Goal: Task Accomplishment & Management: Manage account settings

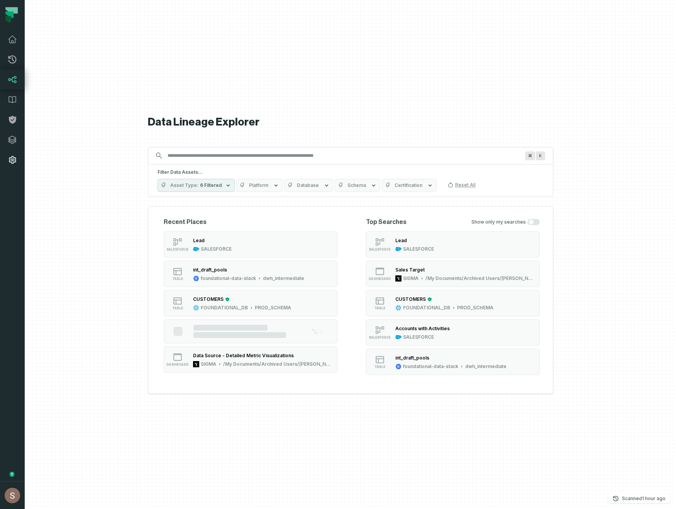
click at [6, 168] on link "Settings" at bounding box center [12, 160] width 25 height 20
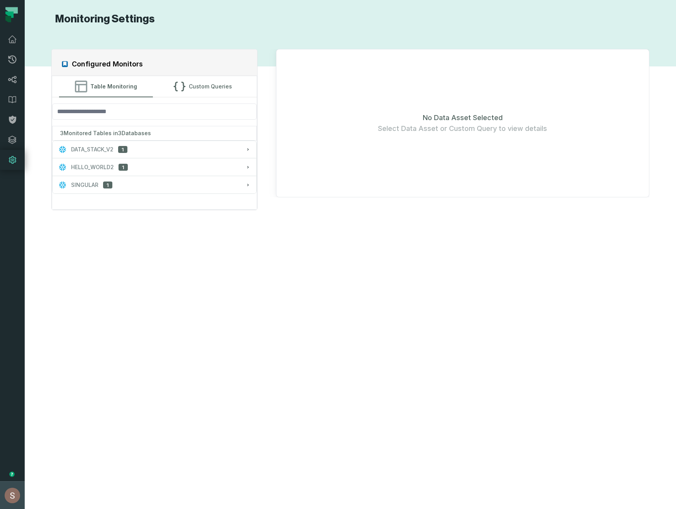
click at [0, 508] on button "Shay Gafniel (Foundational Data) shay@foundational.io" at bounding box center [12, 495] width 25 height 28
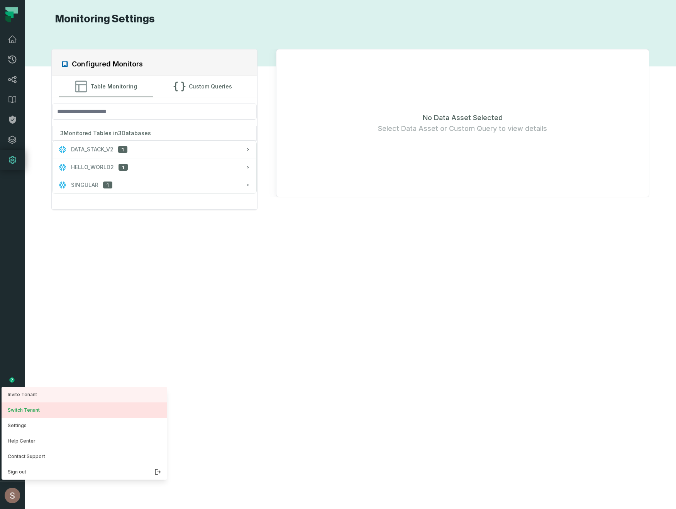
click at [34, 409] on button "Switch Tenant" at bounding box center [85, 409] width 166 height 15
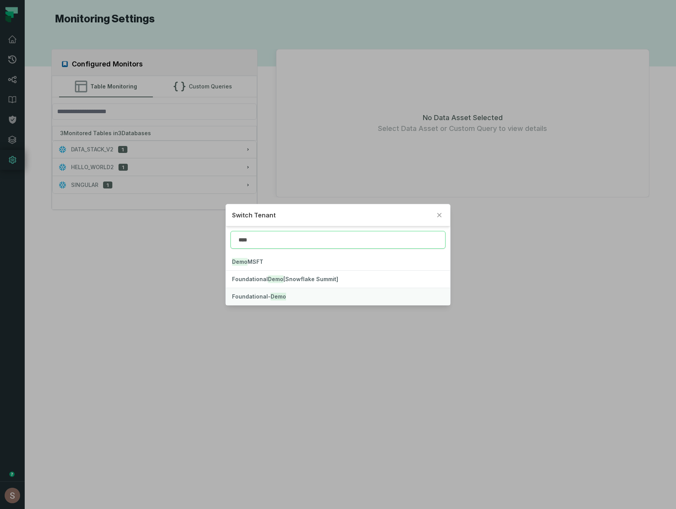
type input "****"
click at [348, 294] on button "Foundational- Demo" at bounding box center [338, 296] width 225 height 17
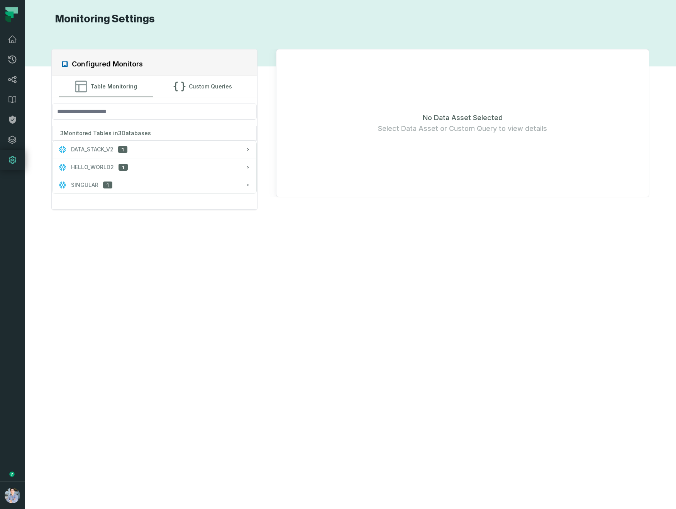
click at [265, 306] on div "Configured Monitors Table Monitoring Custom Queries 3 Monitored Tables in 3 Dat…" at bounding box center [349, 267] width 635 height 464
click at [196, 152] on div "FOUNDATIONAL_DB 3" at bounding box center [154, 149] width 191 height 8
